Goal: Task Accomplishment & Management: Use online tool/utility

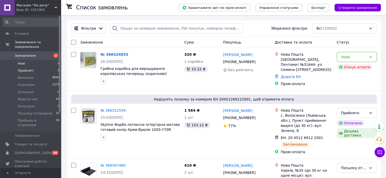
drag, startPoint x: 30, startPoint y: 58, endPoint x: 19, endPoint y: 63, distance: 12.2
click at [30, 60] on li "Нові 2" at bounding box center [31, 63] width 62 height 7
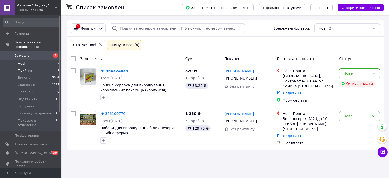
click at [22, 68] on span "Прийняті" at bounding box center [26, 70] width 16 height 5
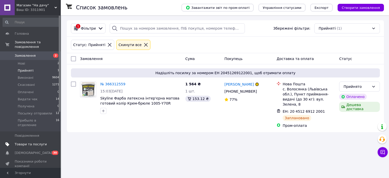
click at [27, 142] on span "Товари та послуги" at bounding box center [31, 144] width 32 height 5
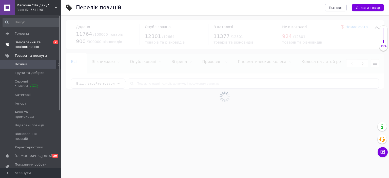
click at [26, 45] on span "Замовлення та повідомлення" at bounding box center [31, 44] width 32 height 9
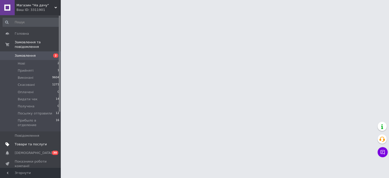
click at [26, 142] on span "Товари та послуги" at bounding box center [31, 144] width 32 height 5
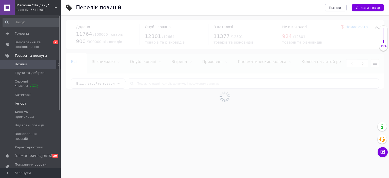
click at [21, 104] on span "Імпорт" at bounding box center [21, 103] width 12 height 5
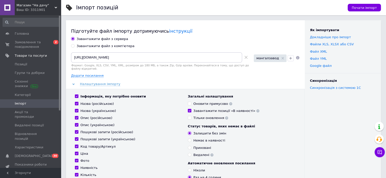
click at [72, 46] on input "Завантажити файл з комп'ютера" at bounding box center [72, 45] width 3 height 3
radio input "true"
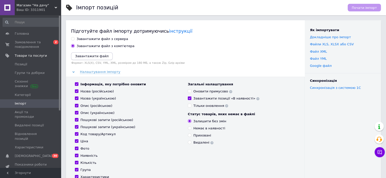
click at [94, 58] on icon "Завантажити файл" at bounding box center [91, 56] width 33 height 4
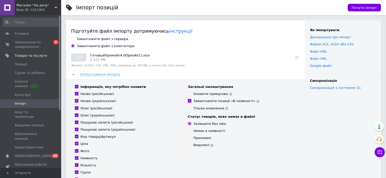
click at [77, 86] on input "Інформація, яку потрібно оновити" at bounding box center [76, 86] width 3 height 3
checkbox input "false"
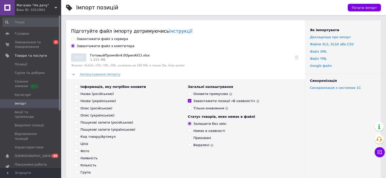
checkbox input "false"
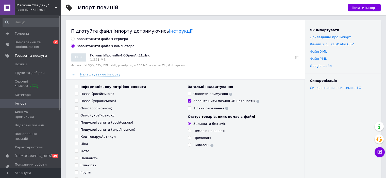
checkbox input "false"
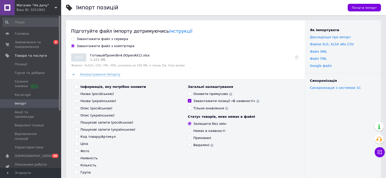
checkbox input "false"
click at [77, 94] on input "Назва (російською)" at bounding box center [76, 93] width 3 height 3
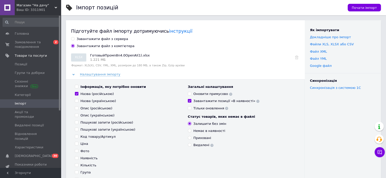
checkbox input "true"
click at [77, 101] on input "Назва (українською)" at bounding box center [76, 100] width 3 height 3
checkbox input "true"
click at [76, 107] on input "Опис (російською)" at bounding box center [76, 107] width 3 height 3
checkbox input "true"
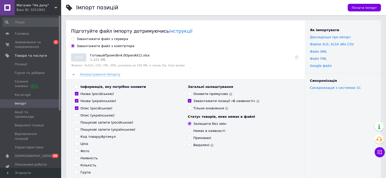
click at [76, 115] on input "Опис (українською)" at bounding box center [76, 115] width 3 height 3
checkbox input "true"
click at [77, 122] on input "Пошукові запити (російською)" at bounding box center [76, 122] width 3 height 3
checkbox input "true"
click at [76, 132] on label "Пошукові запити (українською)" at bounding box center [105, 130] width 60 height 5
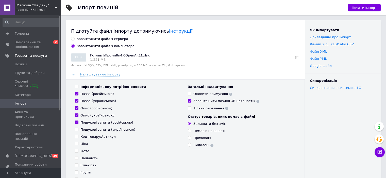
click at [76, 131] on input "Пошукові запити (українською)" at bounding box center [76, 129] width 3 height 3
checkbox input "true"
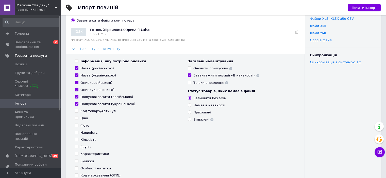
scroll to position [25, 0]
click at [190, 68] on input "Оновити примусово" at bounding box center [189, 68] width 3 height 3
checkbox input "true"
click at [189, 76] on input "Завантажити позиції «В наявності»" at bounding box center [189, 75] width 3 height 3
checkbox input "false"
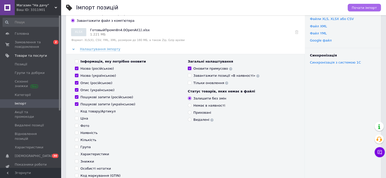
click at [364, 7] on span "Почати імпорт" at bounding box center [363, 8] width 25 height 4
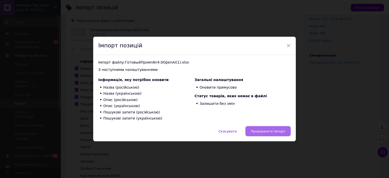
click at [270, 132] on span "Продовжити імпорт" at bounding box center [268, 132] width 35 height 4
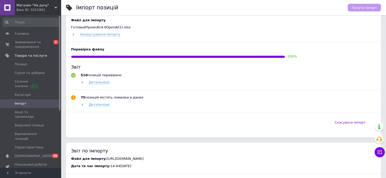
scroll to position [203, 0]
